Goal: Find specific page/section: Find specific page/section

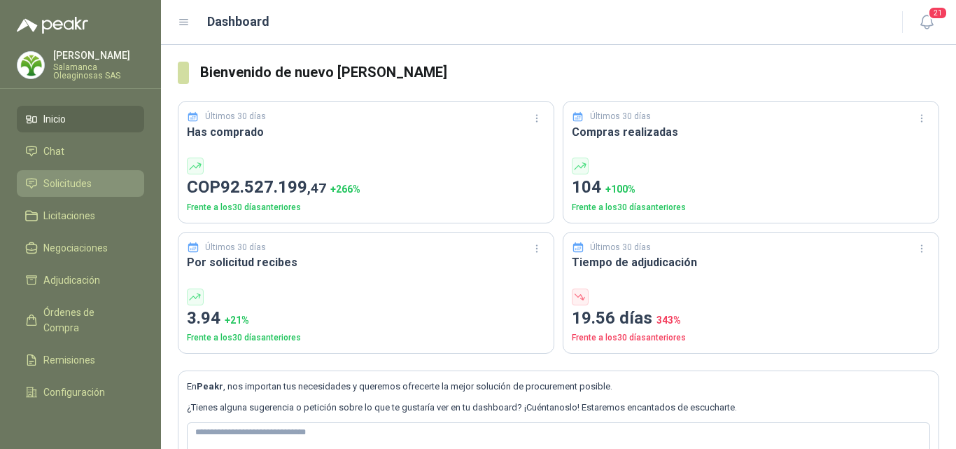
click at [83, 183] on span "Solicitudes" at bounding box center [67, 183] width 48 height 15
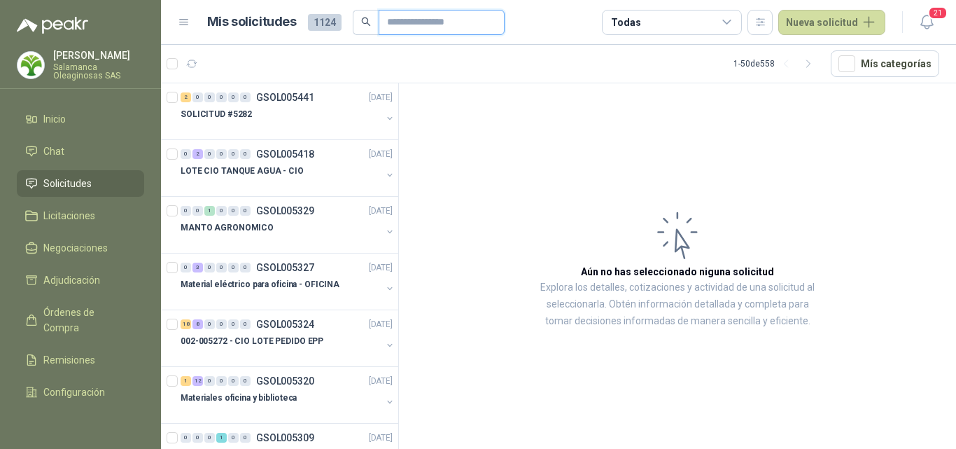
click at [389, 26] on input "text" at bounding box center [436, 22] width 98 height 24
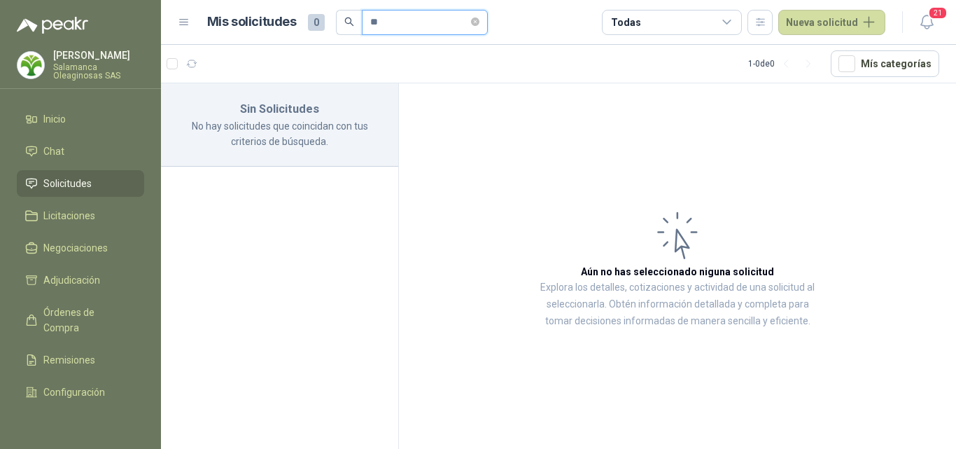
type input "*"
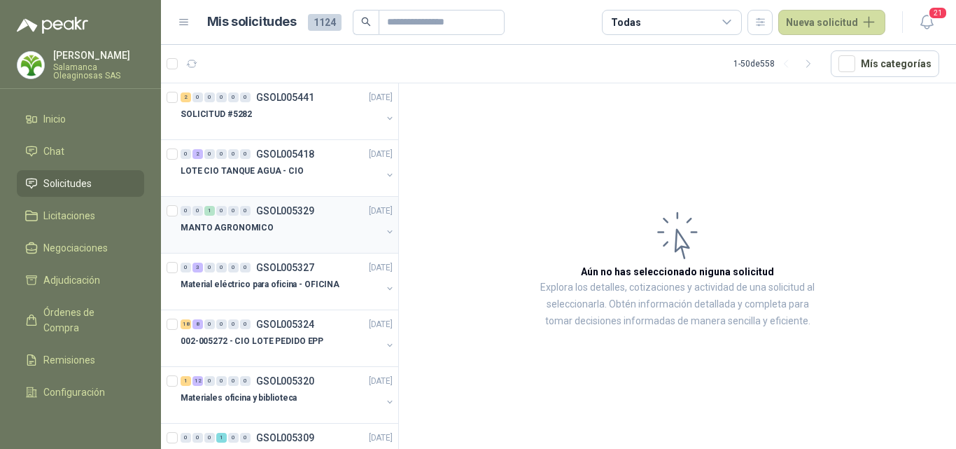
click at [307, 223] on div "MANTO AGRONOMICO" at bounding box center [281, 227] width 201 height 17
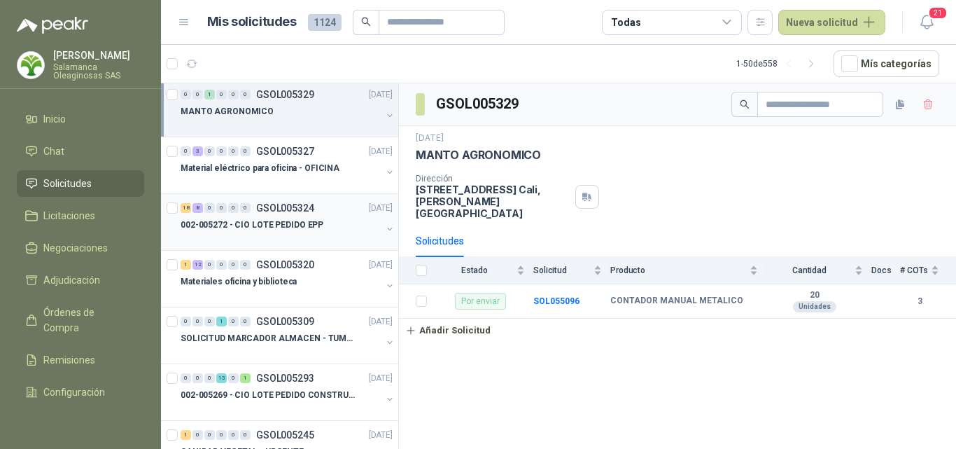
scroll to position [140, 0]
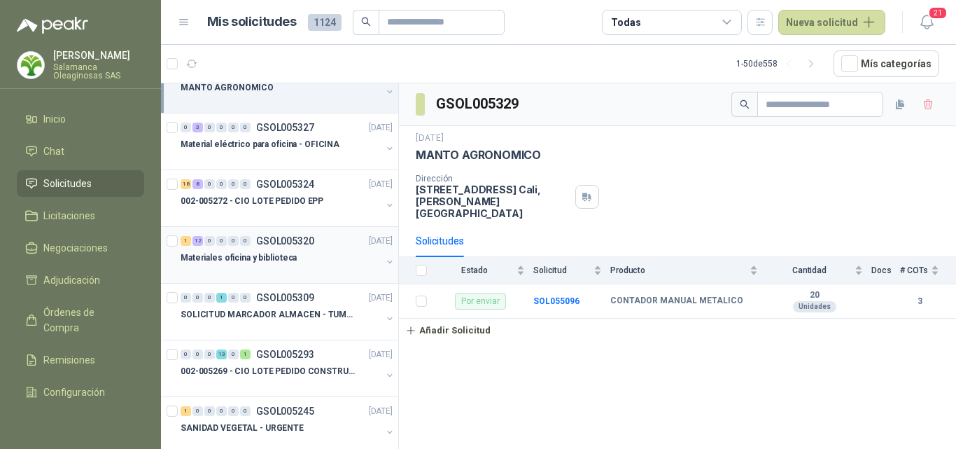
click at [302, 258] on div "Materiales oficina y biblioteca" at bounding box center [281, 257] width 201 height 17
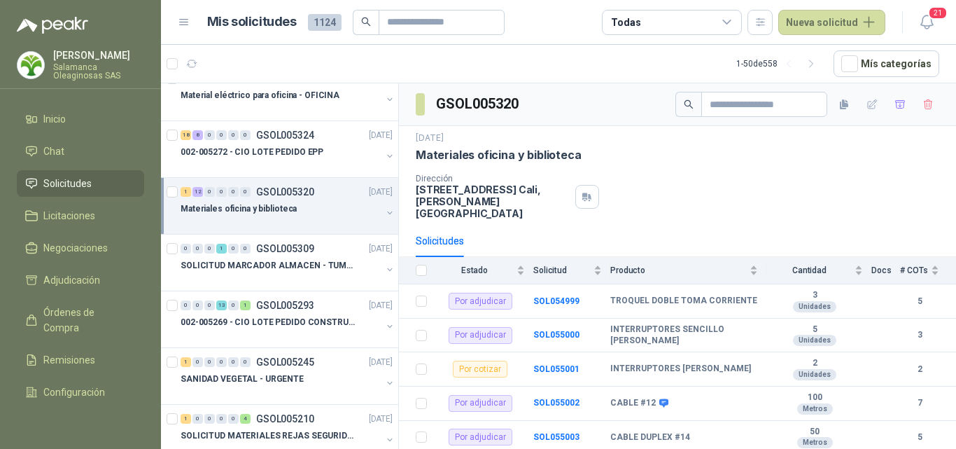
scroll to position [210, 0]
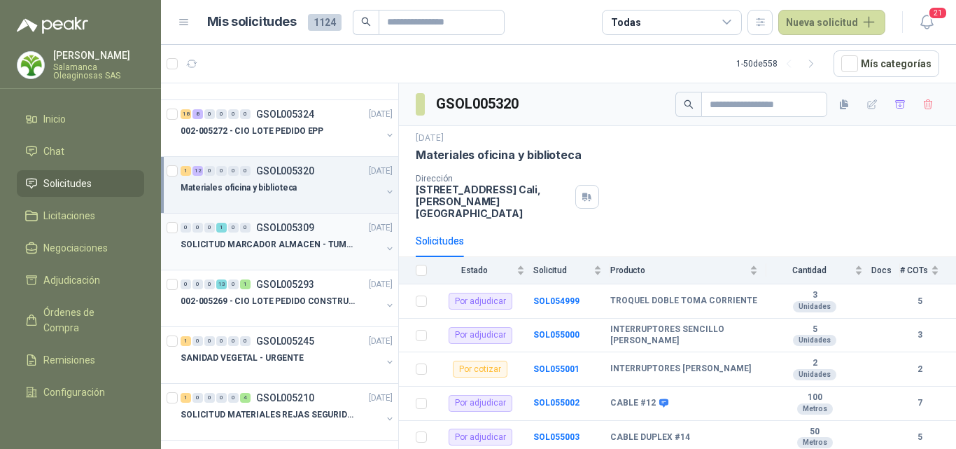
click at [302, 259] on div at bounding box center [281, 258] width 201 height 11
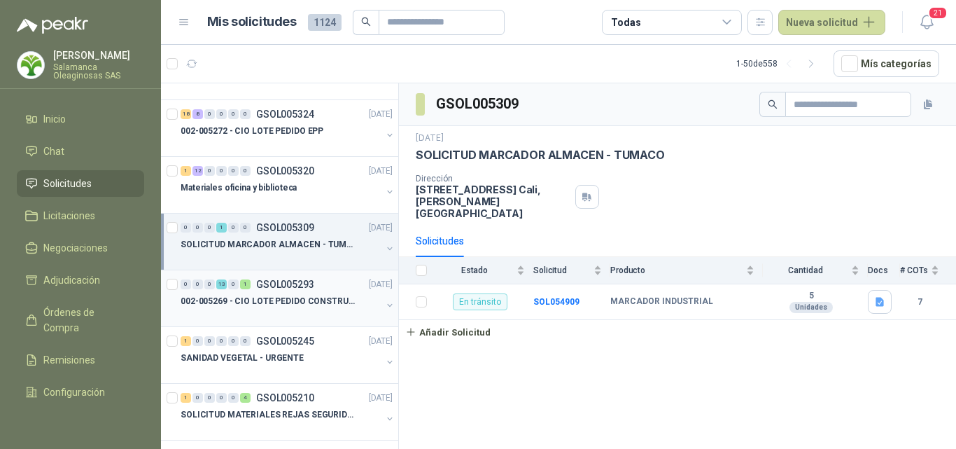
click at [300, 287] on p "GSOL005293" at bounding box center [285, 284] width 58 height 10
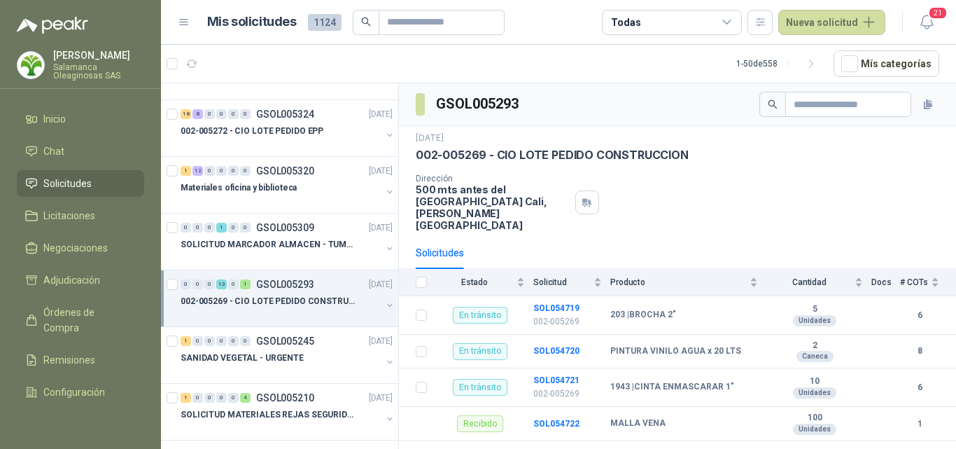
scroll to position [280, 0]
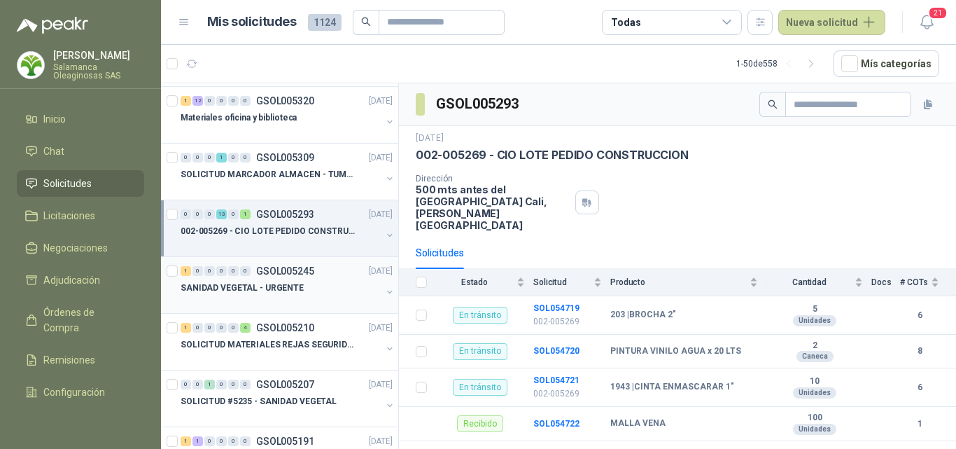
click at [290, 279] on div "SANIDAD VEGETAL - URGENTE" at bounding box center [281, 287] width 201 height 17
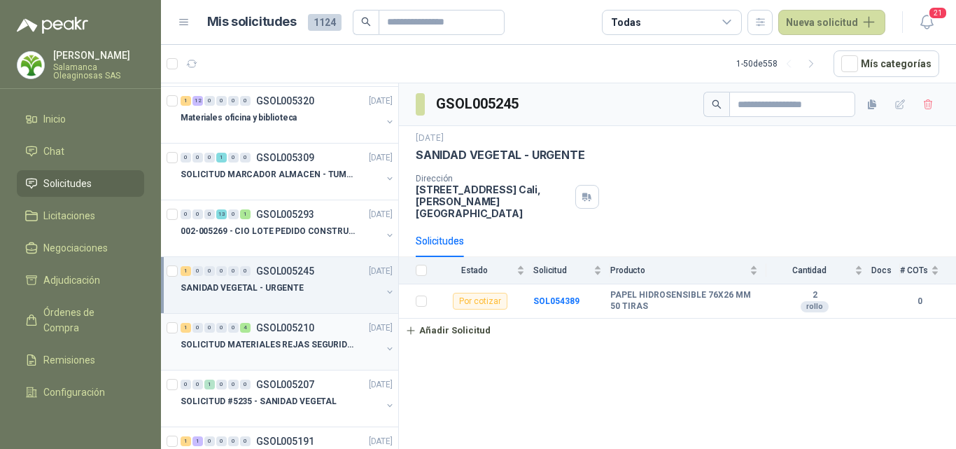
click at [283, 352] on div "SOLICITUD MATERIALES REJAS SEGURIDAD - OFICINA" at bounding box center [281, 344] width 201 height 17
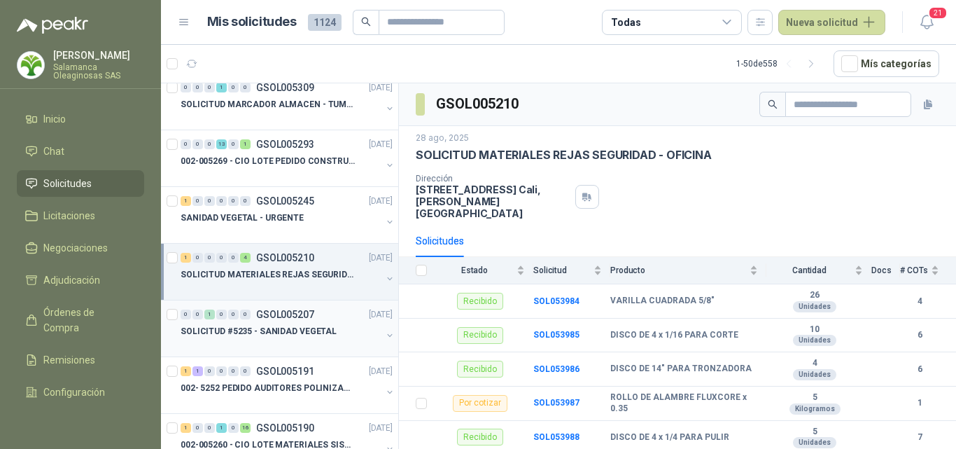
scroll to position [420, 0]
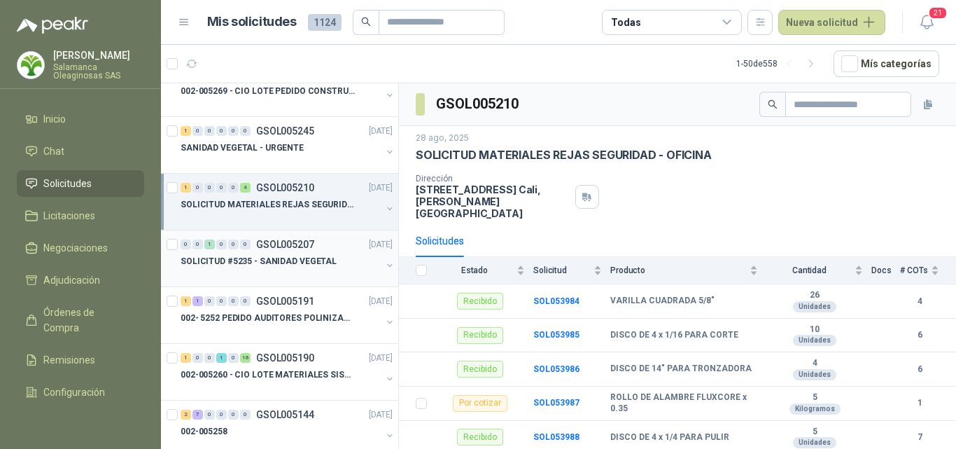
click at [313, 258] on p "SOLICITUD #5235 - SANIDAD VEGETAL" at bounding box center [259, 261] width 156 height 13
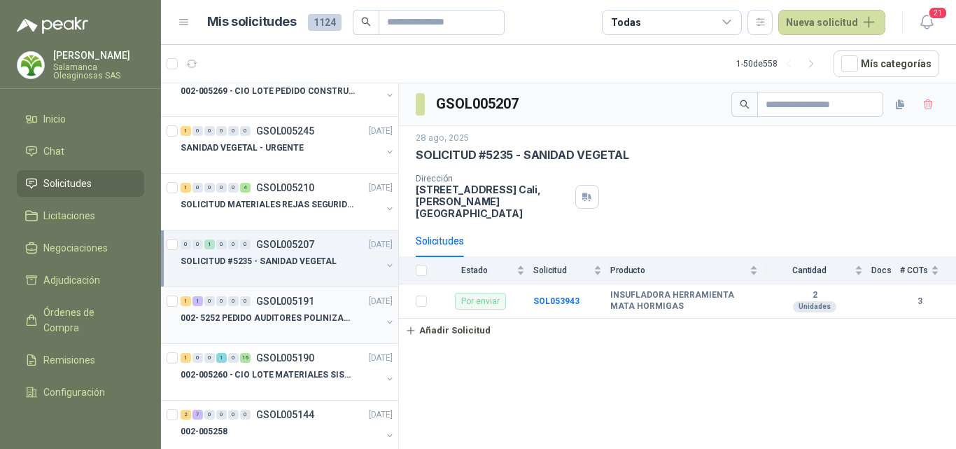
click at [305, 330] on div at bounding box center [281, 331] width 201 height 11
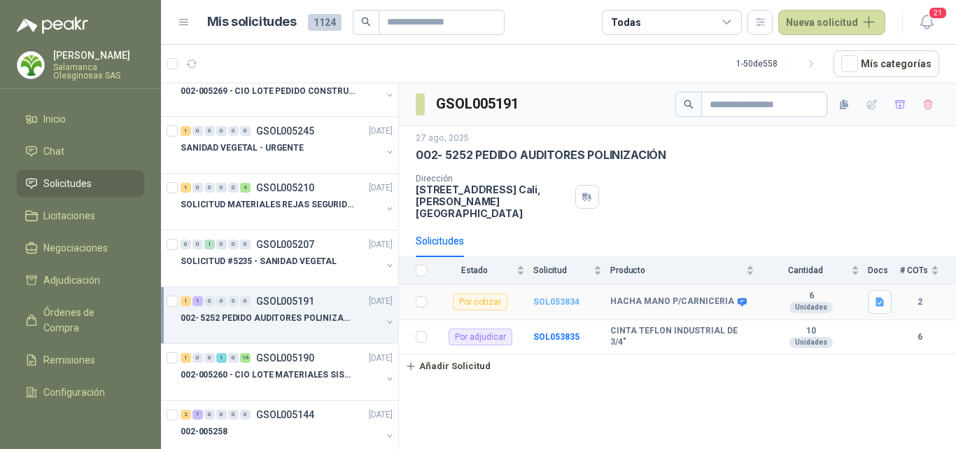
click at [556, 297] on b "SOL053834" at bounding box center [556, 302] width 46 height 10
